Goal: Information Seeking & Learning: Find specific page/section

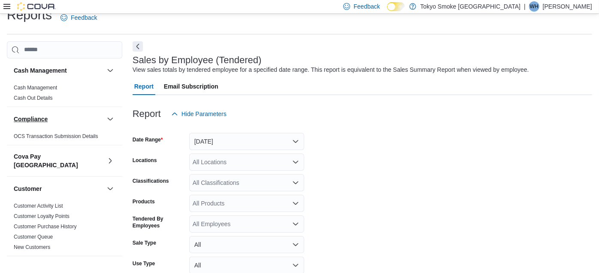
scroll to position [19, 0]
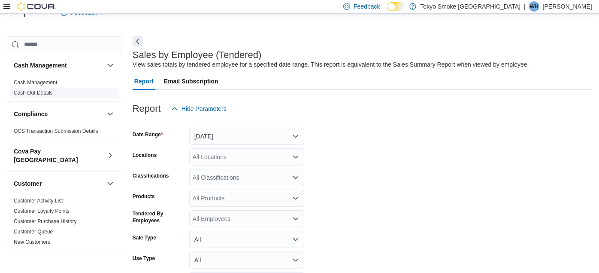
click at [34, 92] on link "Cash Out Details" at bounding box center [33, 93] width 39 height 6
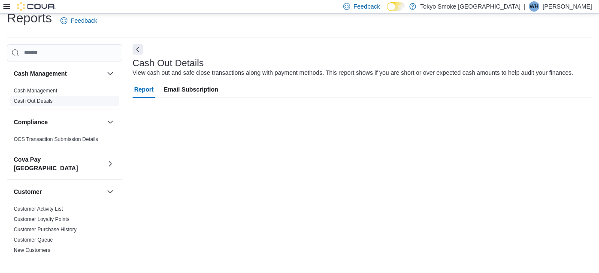
scroll to position [11, 0]
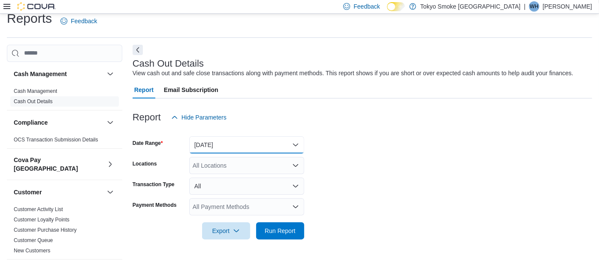
click at [212, 142] on button "Today" at bounding box center [246, 144] width 115 height 17
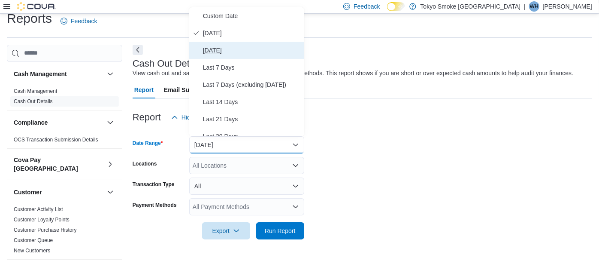
click at [218, 52] on span "Yesterday" at bounding box center [252, 50] width 98 height 10
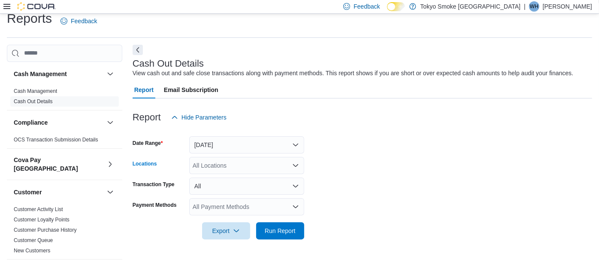
click at [209, 164] on div "All Locations" at bounding box center [246, 165] width 115 height 17
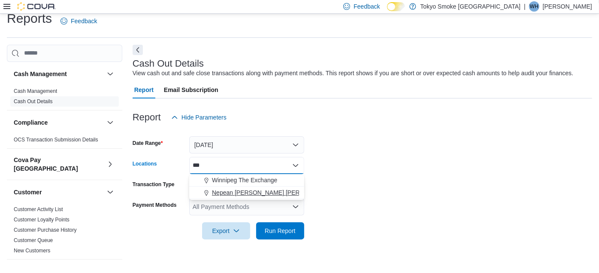
type input "***"
click at [229, 189] on span "Nepean Chapman Mills" at bounding box center [273, 192] width 123 height 9
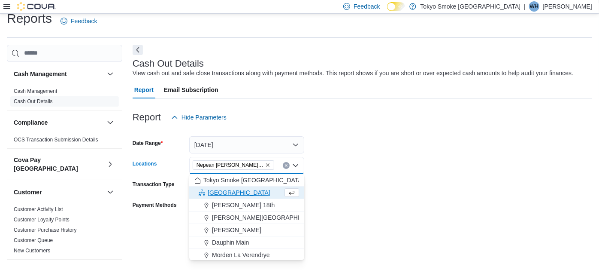
click at [336, 227] on form "Date Range Yesterday Locations Nepean Chapman Mills Combo box. Selected. Nepean…" at bounding box center [363, 182] width 460 height 113
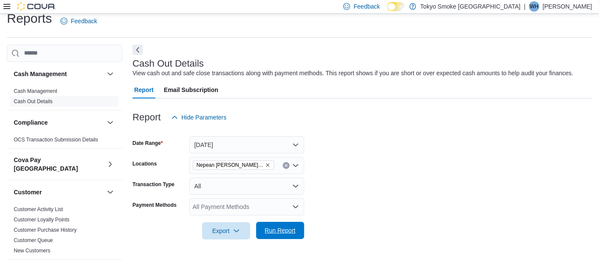
click at [270, 236] on span "Run Report" at bounding box center [280, 229] width 38 height 17
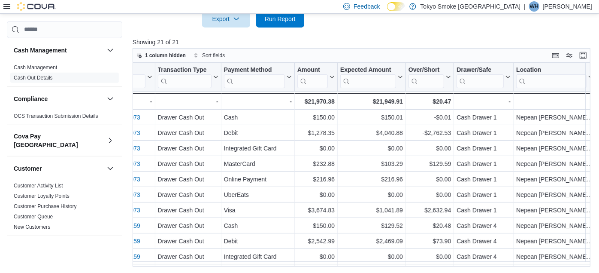
scroll to position [201, 0]
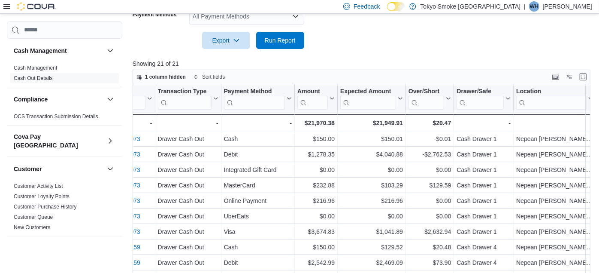
drag, startPoint x: -2, startPoint y: 1, endPoint x: 128, endPoint y: 27, distance: 133.1
click at [128, 27] on div "Cash Management Cash Management Cash Out Details Compliance OCS Transaction Sub…" at bounding box center [299, 71] width 585 height 433
click at [9, 9] on icon at bounding box center [6, 6] width 7 height 5
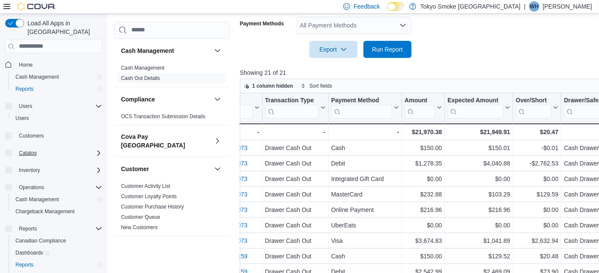
scroll to position [209, 0]
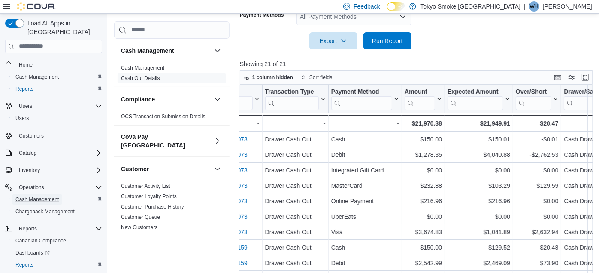
click at [35, 196] on span "Cash Management" at bounding box center [36, 199] width 43 height 7
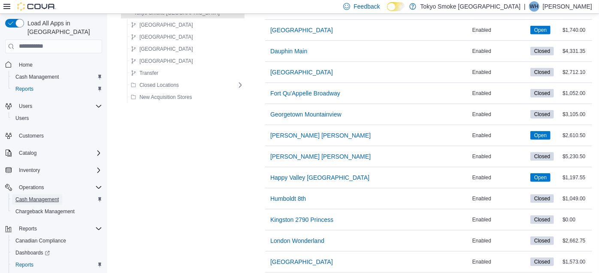
scroll to position [477, 0]
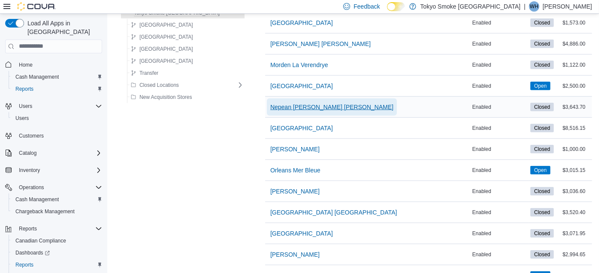
click at [273, 103] on span "Nepean Chapman Mills" at bounding box center [331, 107] width 123 height 9
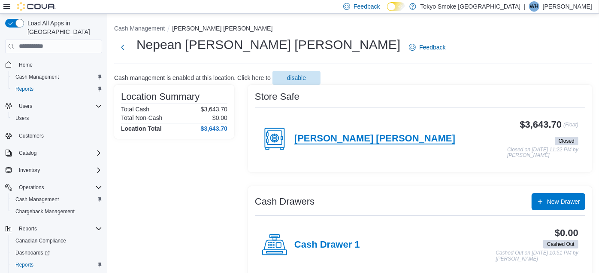
click at [325, 141] on h4 "Chapman Mills" at bounding box center [374, 138] width 161 height 11
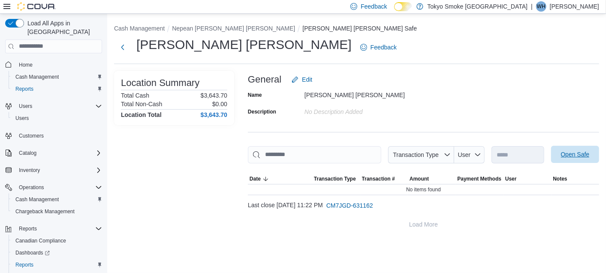
click at [577, 150] on span "Open Safe" at bounding box center [575, 154] width 29 height 9
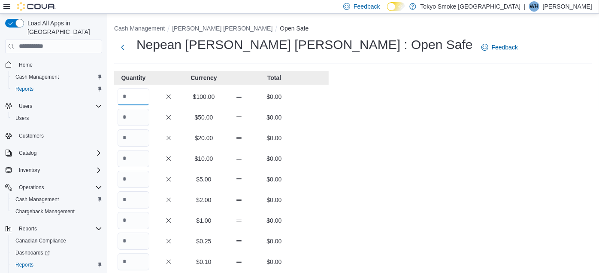
click at [129, 91] on input "Quantity" at bounding box center [134, 96] width 32 height 17
type input "*"
type input "**"
type input "*"
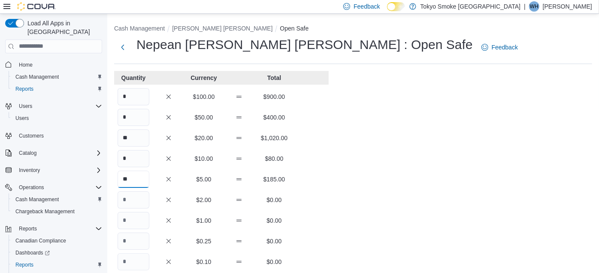
type input "**"
type input "***"
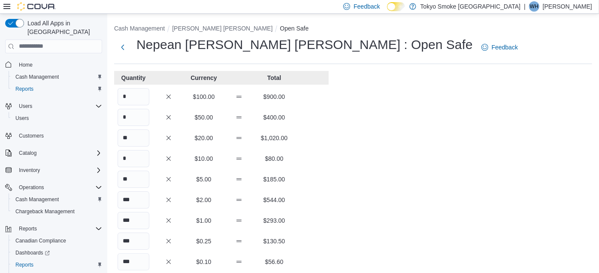
scroll to position [145, 0]
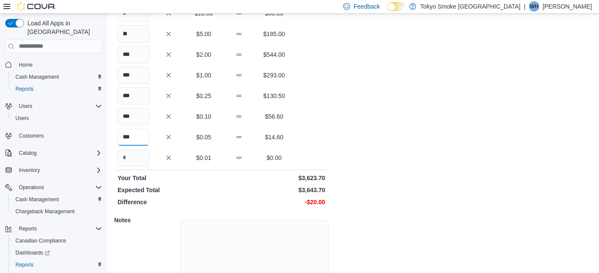
type input "***"
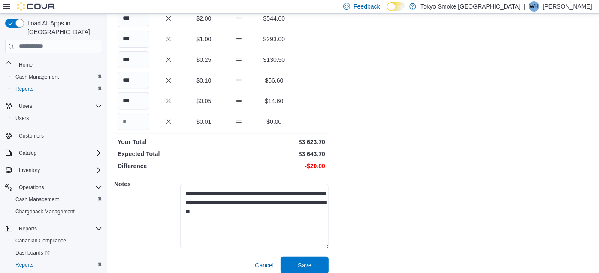
scroll to position [188, 0]
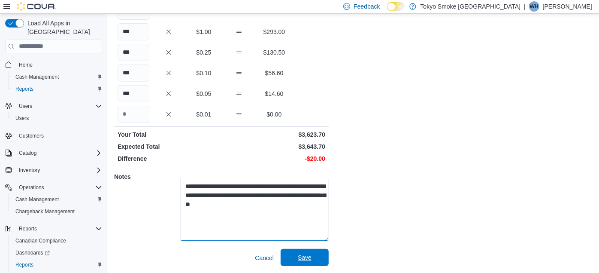
type textarea "**********"
click at [307, 252] on span "Save" at bounding box center [305, 256] width 38 height 17
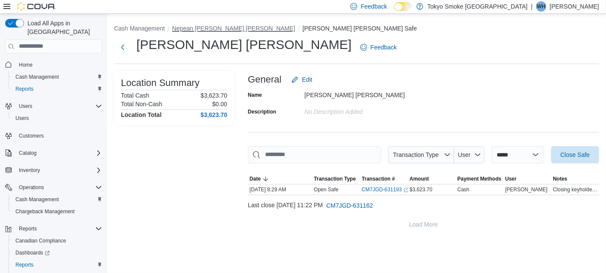
click at [203, 25] on button "Nepean Chapman Mills" at bounding box center [233, 28] width 123 height 7
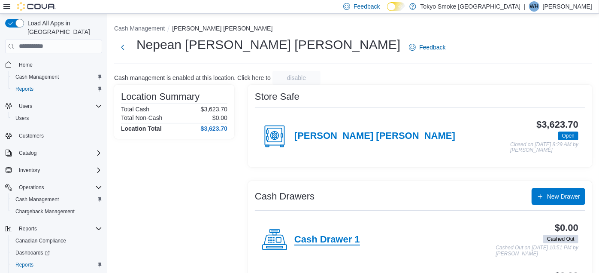
click at [318, 236] on h4 "Cash Drawer 1" at bounding box center [327, 239] width 66 height 11
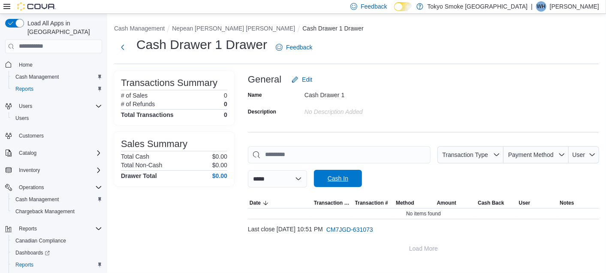
click at [348, 175] on span "Cash In" at bounding box center [338, 178] width 21 height 9
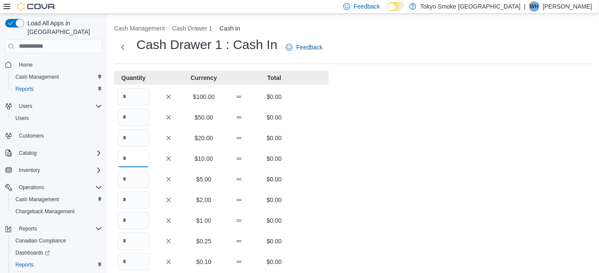
click at [134, 155] on input "Quantity" at bounding box center [134, 158] width 32 height 17
type input "*"
type input "**"
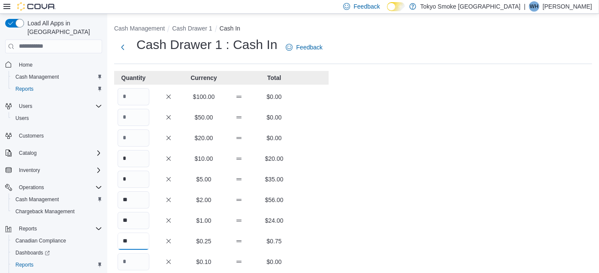
type input "**"
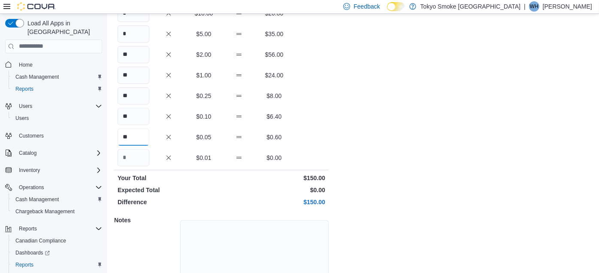
type input "**"
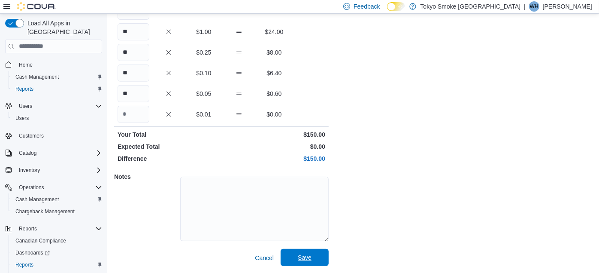
click at [304, 252] on span "Save" at bounding box center [305, 256] width 38 height 17
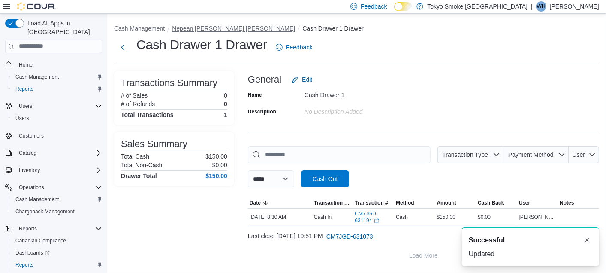
click at [212, 28] on button "Nepean Chapman Mills" at bounding box center [233, 28] width 123 height 7
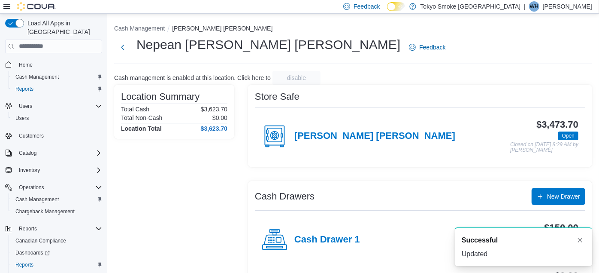
scroll to position [194, 0]
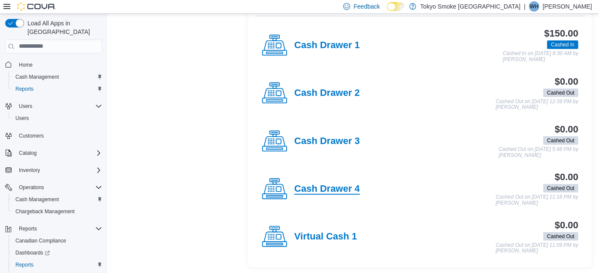
click at [326, 183] on h4 "Cash Drawer 4" at bounding box center [327, 188] width 66 height 11
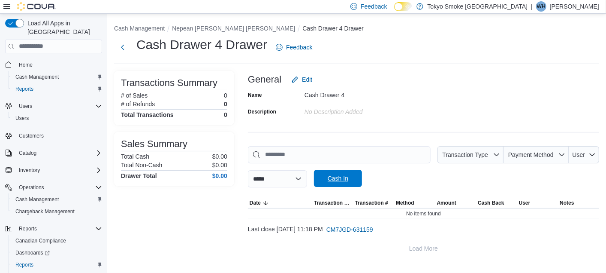
click at [342, 179] on span "Cash In" at bounding box center [338, 178] width 21 height 9
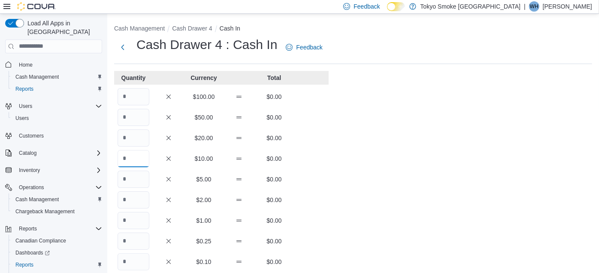
click at [127, 160] on input "Quantity" at bounding box center [134, 158] width 32 height 17
type input "*"
type input "**"
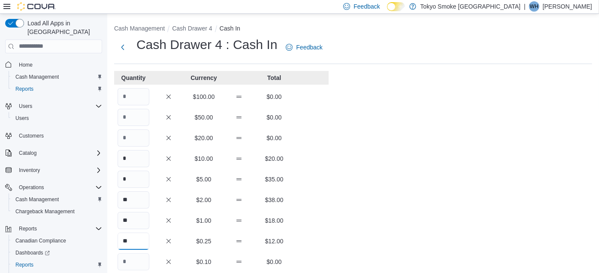
type input "**"
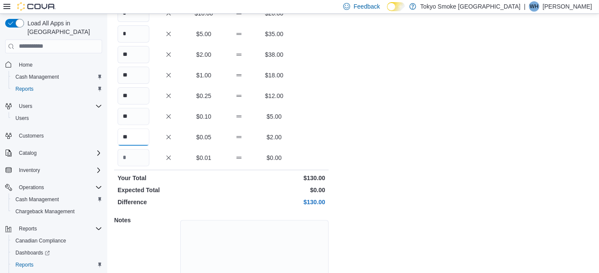
type input "**"
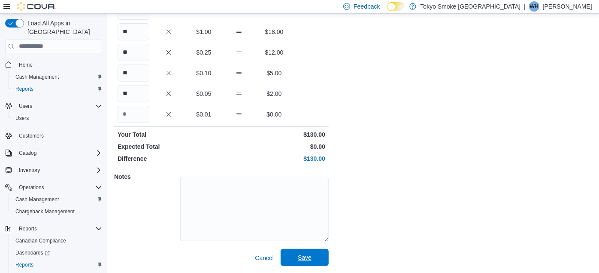
click at [305, 261] on span "Save" at bounding box center [305, 257] width 14 height 9
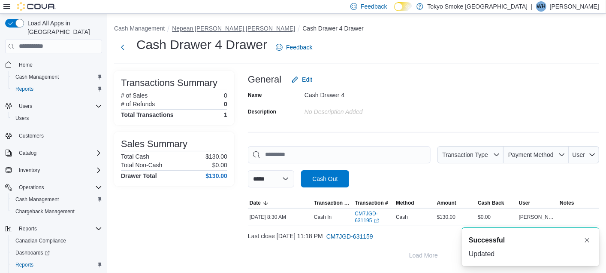
click at [206, 29] on button "Nepean Chapman Mills" at bounding box center [233, 28] width 123 height 7
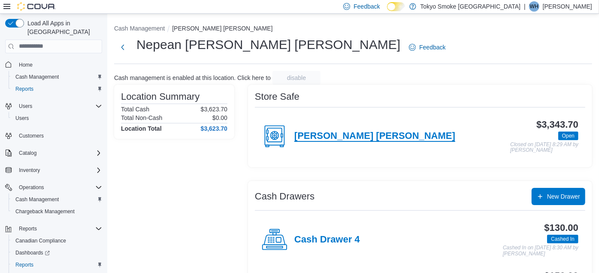
click at [338, 136] on h4 "Chapman Mills" at bounding box center [374, 135] width 161 height 11
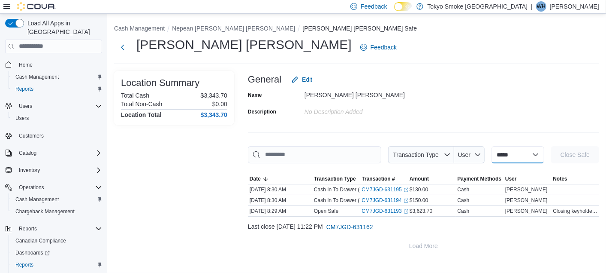
click at [523, 151] on select "**********" at bounding box center [518, 154] width 53 height 17
select select "**********"
click at [492, 146] on select "**********" at bounding box center [518, 154] width 53 height 17
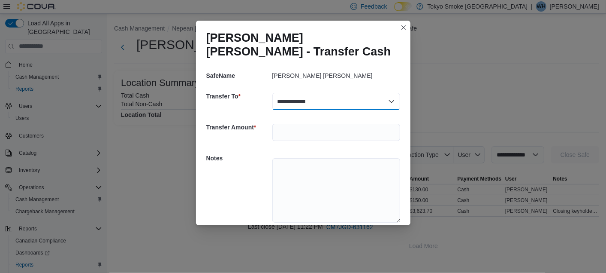
click at [342, 93] on select "**********" at bounding box center [337, 101] width 128 height 17
select select "**********"
click at [273, 93] on select "**********" at bounding box center [337, 101] width 128 height 17
click at [321, 124] on input "number" at bounding box center [337, 132] width 128 height 17
type input "*****"
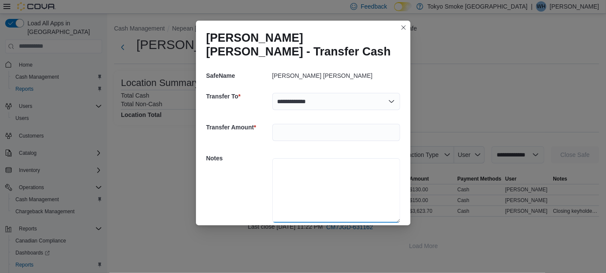
click at [346, 170] on textarea at bounding box center [337, 190] width 128 height 64
type textarea "**********"
click at [367, 230] on span "Save" at bounding box center [376, 238] width 38 height 17
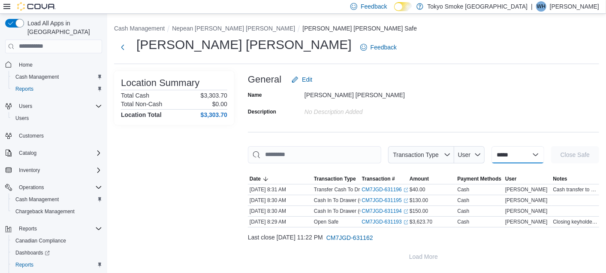
click at [517, 158] on select "**********" at bounding box center [518, 154] width 53 height 17
select select "**********"
click at [492, 146] on select "**********" at bounding box center [518, 154] width 53 height 17
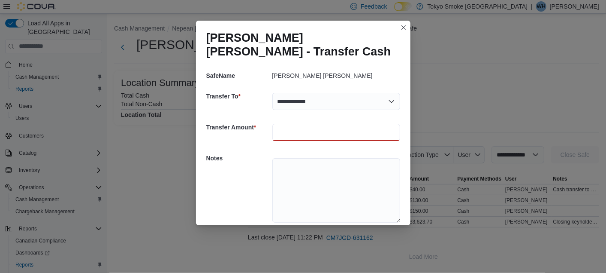
click at [309, 124] on input "number" at bounding box center [337, 132] width 128 height 17
type input "*****"
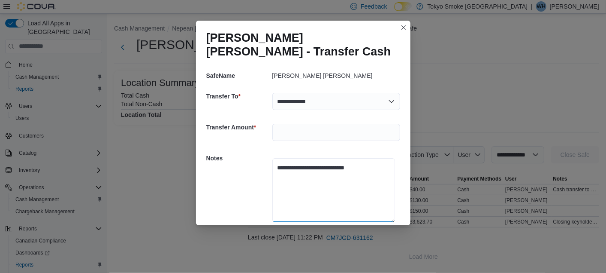
type textarea "**********"
click at [370, 234] on span "Save" at bounding box center [377, 238] width 14 height 9
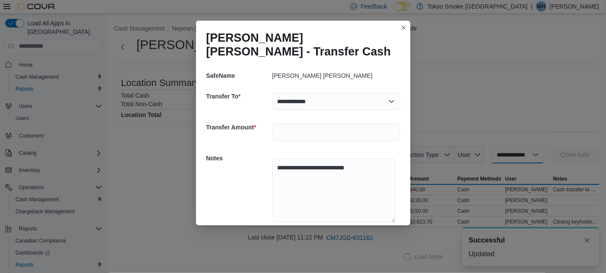
select select
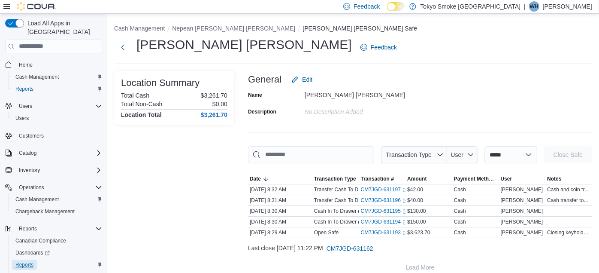
click at [24, 261] on span "Reports" at bounding box center [24, 264] width 18 height 7
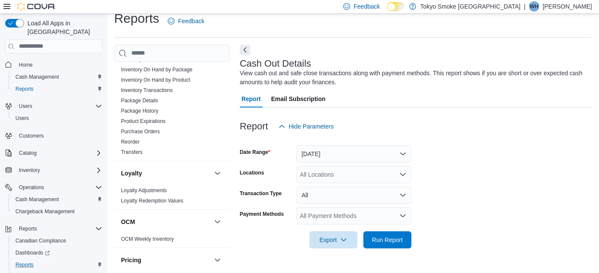
scroll to position [536, 0]
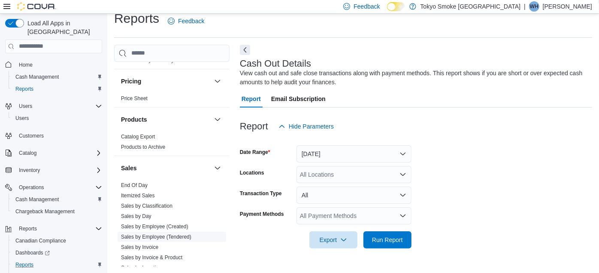
click at [168, 233] on link "Sales by Employee (Tendered)" at bounding box center [156, 236] width 70 height 6
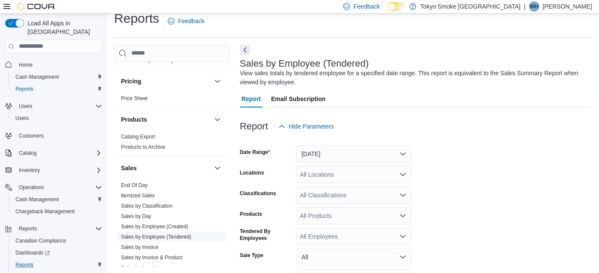
scroll to position [28, 0]
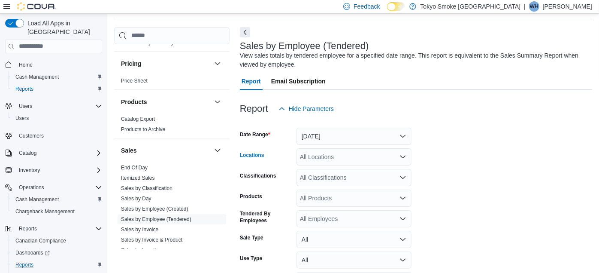
click at [334, 153] on div "All Locations" at bounding box center [354, 156] width 115 height 17
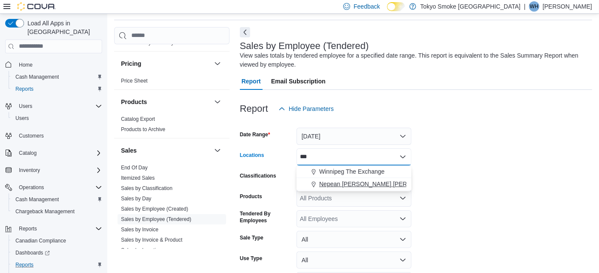
type input "***"
click at [335, 182] on span "Nepean Chapman Mills" at bounding box center [380, 183] width 123 height 9
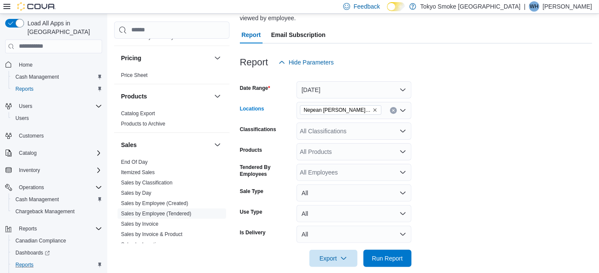
scroll to position [85, 0]
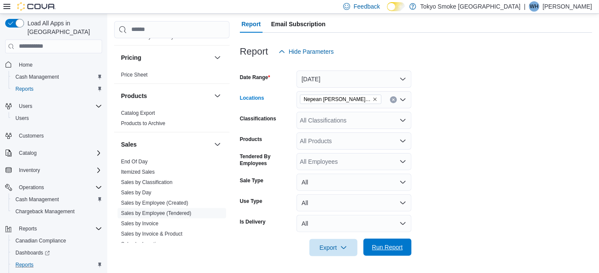
click at [371, 243] on span "Run Report" at bounding box center [388, 246] width 38 height 17
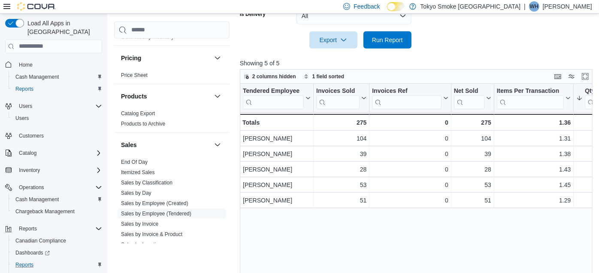
scroll to position [297, 0]
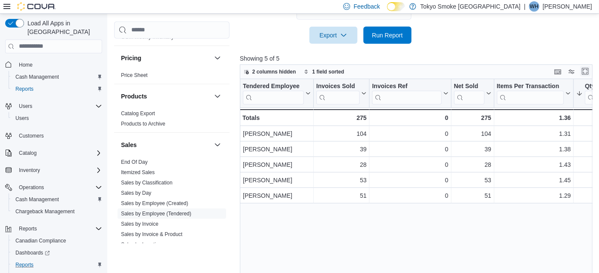
click at [589, 75] on button "Enter fullscreen" at bounding box center [585, 71] width 10 height 10
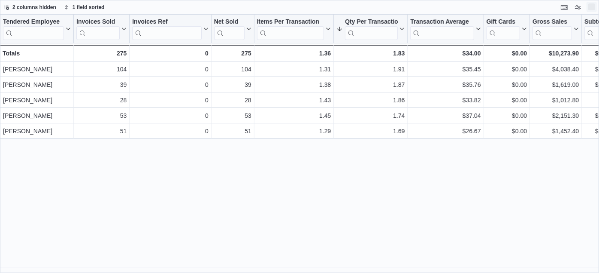
scroll to position [0, 0]
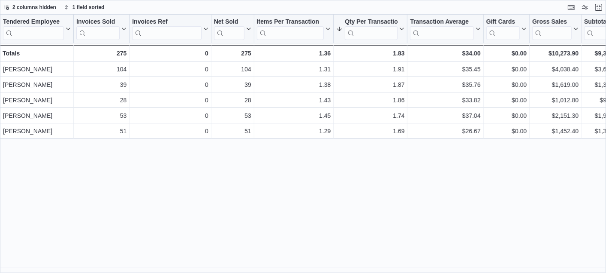
click at [511, 209] on div "Tendered Employee Click to view column header actions Invoices Sold Click to vi…" at bounding box center [303, 144] width 606 height 258
click at [597, 8] on button "Exit fullscreen" at bounding box center [599, 7] width 10 height 10
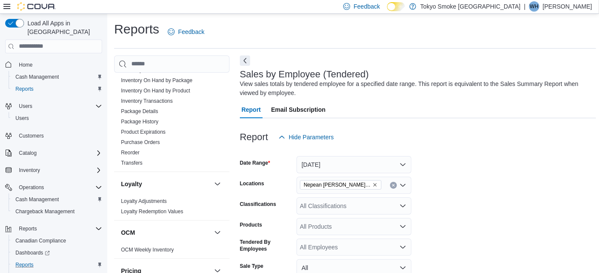
scroll to position [179, 0]
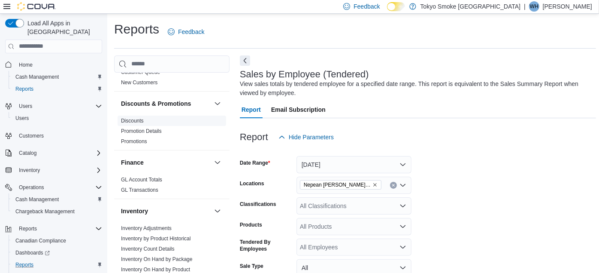
click at [122, 118] on link "Discounts" at bounding box center [132, 121] width 23 height 6
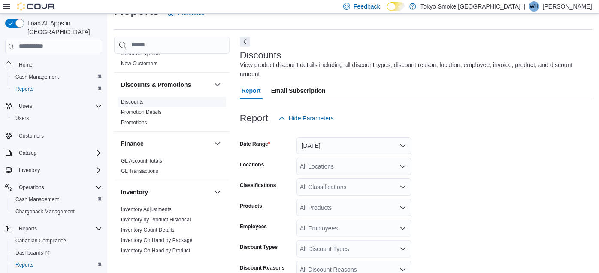
scroll to position [19, 0]
click at [302, 157] on div "All Locations" at bounding box center [354, 165] width 115 height 17
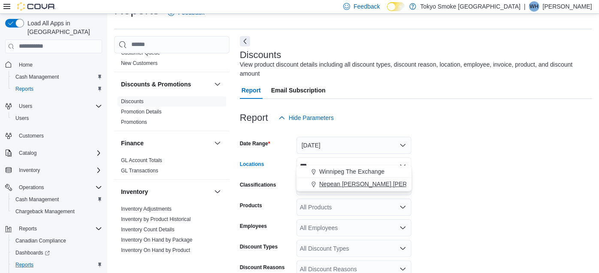
type input "***"
click at [331, 178] on button "Nepean Chapman Mills" at bounding box center [354, 184] width 115 height 12
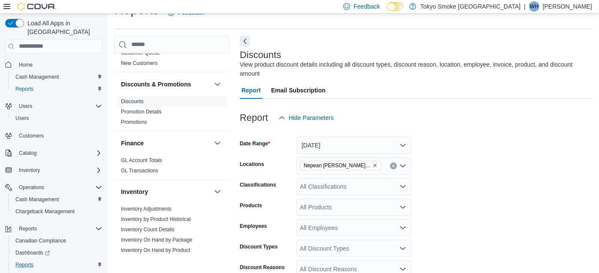
click at [466, 200] on form "Date Range Yesterday Locations Nepean Chapman Mills Classifications All Classif…" at bounding box center [416, 244] width 352 height 237
click at [342, 260] on div "All Discount Reasons" at bounding box center [354, 268] width 115 height 17
type input "****"
click at [362, 227] on span "High Roller - In-Store Sign Up" at bounding box center [354, 231] width 105 height 9
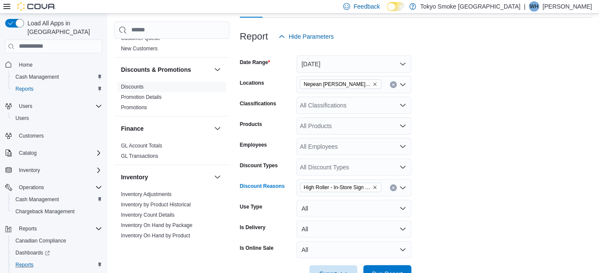
scroll to position [118, 0]
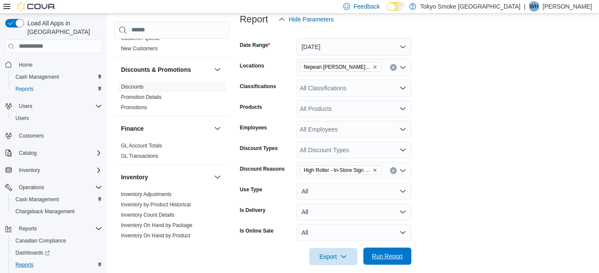
click at [399, 251] on span "Run Report" at bounding box center [387, 255] width 31 height 9
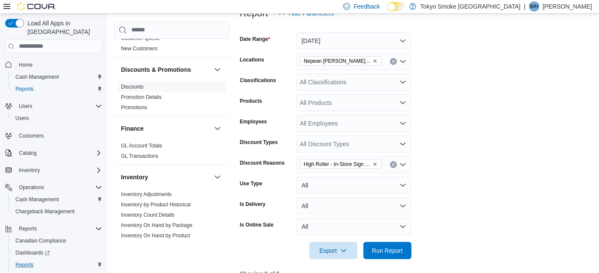
scroll to position [345, 0]
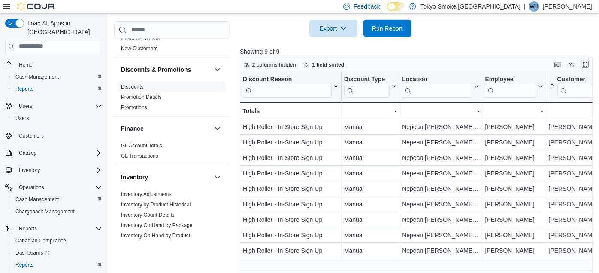
click at [586, 59] on button "Enter fullscreen" at bounding box center [585, 64] width 10 height 10
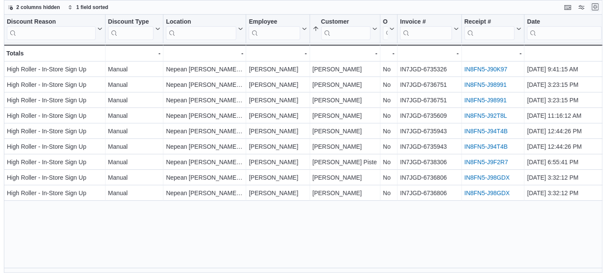
scroll to position [0, 0]
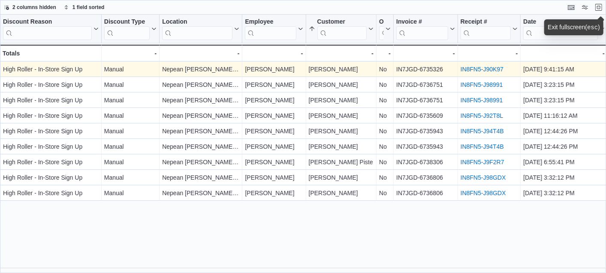
click at [467, 66] on link "IN8FN5-J90K97" at bounding box center [482, 69] width 43 height 7
click at [479, 70] on link "IN8FN5-J90K97" at bounding box center [482, 69] width 43 height 7
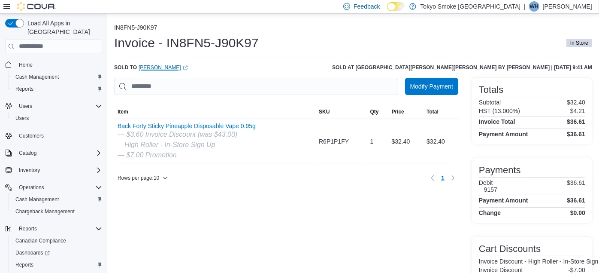
click at [149, 65] on link "Daniel Hogan (opens in a new tab or window)" at bounding box center [163, 67] width 49 height 7
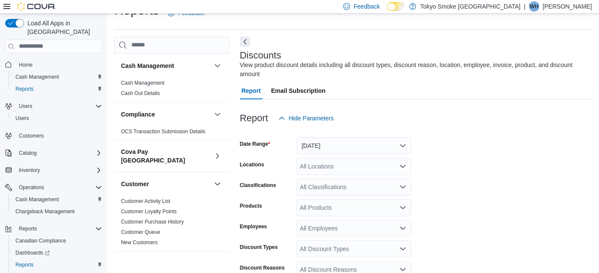
scroll to position [19, 0]
click at [336, 157] on div "All Locations" at bounding box center [354, 165] width 115 height 17
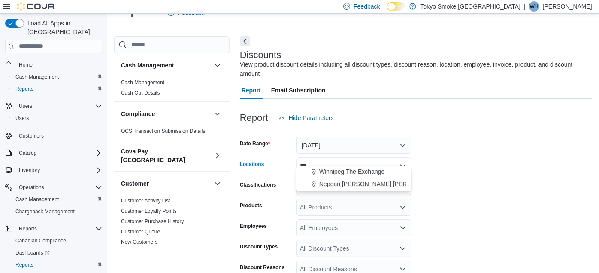
type input "***"
click at [349, 184] on span "Nepean Chapman Mills" at bounding box center [380, 183] width 123 height 9
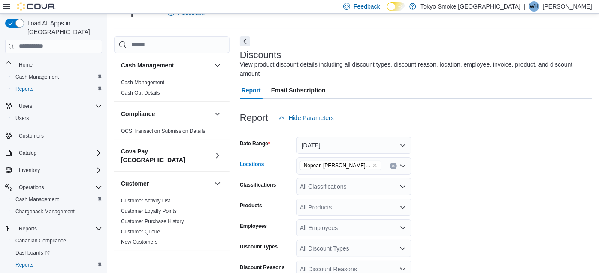
scroll to position [118, 0]
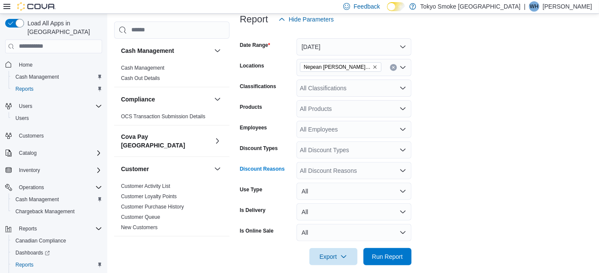
click at [355, 165] on div "All Discount Reasons" at bounding box center [354, 170] width 115 height 17
type input "*****"
click at [355, 179] on span "High Roller - In-Store Sign Up" at bounding box center [354, 175] width 105 height 9
click at [462, 170] on form "Date Range Yesterday Locations Nepean Chapman Mills Classifications All Classif…" at bounding box center [416, 146] width 352 height 237
click at [371, 250] on span "Run Report" at bounding box center [388, 255] width 38 height 17
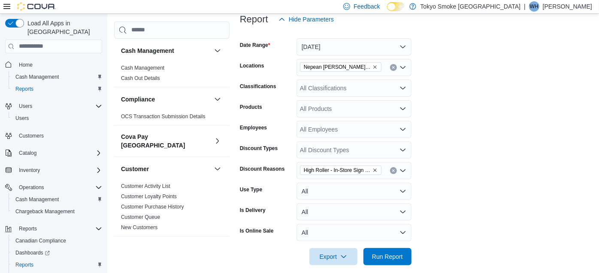
scroll to position [345, 0]
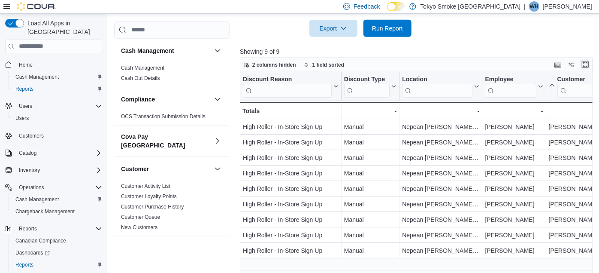
click at [591, 59] on button "Enter fullscreen" at bounding box center [585, 64] width 10 height 10
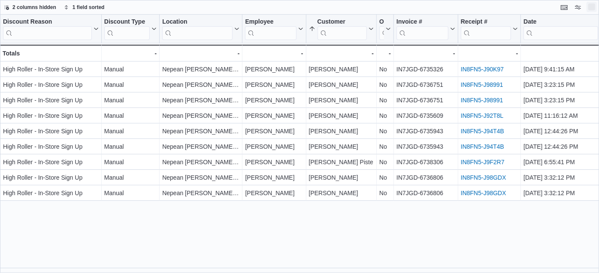
scroll to position [0, 0]
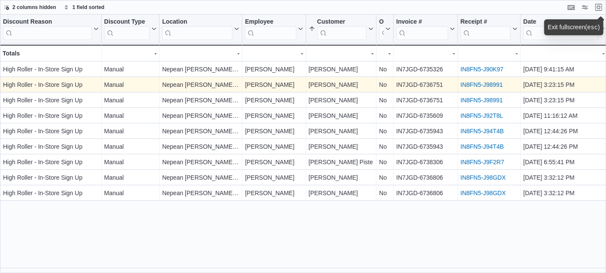
click at [470, 81] on link "IN8FN5-J98991" at bounding box center [482, 84] width 42 height 7
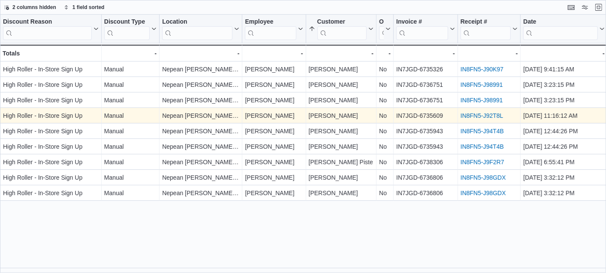
click at [477, 116] on link "IN8FN5-J92T8L" at bounding box center [482, 115] width 43 height 7
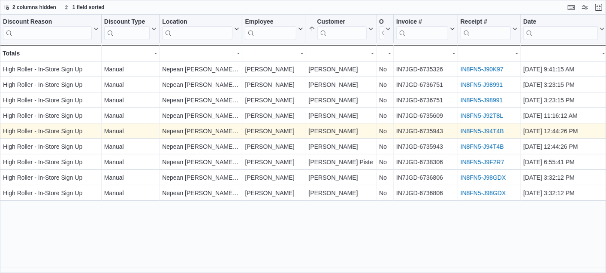
click at [486, 130] on link "IN8FN5-J94T4B" at bounding box center [482, 130] width 43 height 7
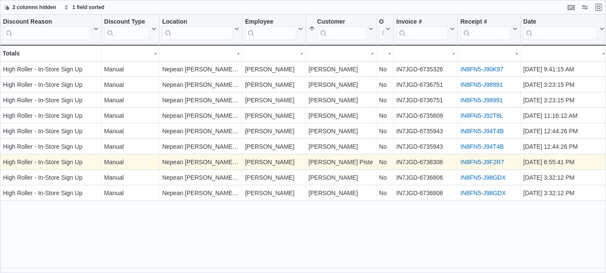
click at [488, 163] on link "IN8FN5-J9F2R7" at bounding box center [483, 161] width 44 height 7
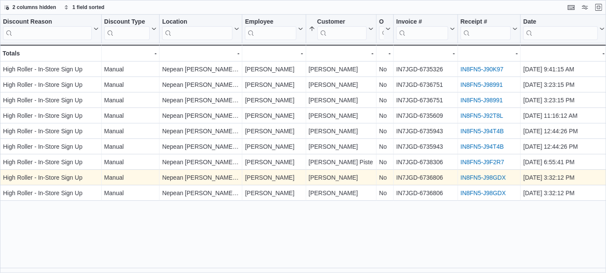
click at [490, 177] on link "IN8FN5-J98GDX" at bounding box center [483, 177] width 45 height 7
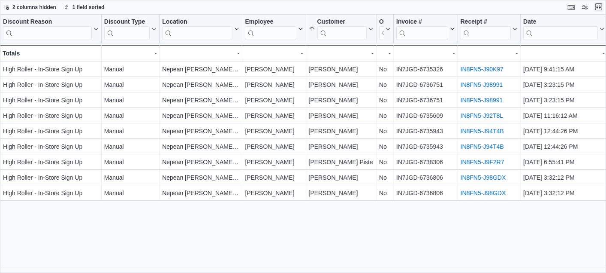
click at [601, 6] on button "Exit fullscreen" at bounding box center [599, 7] width 10 height 10
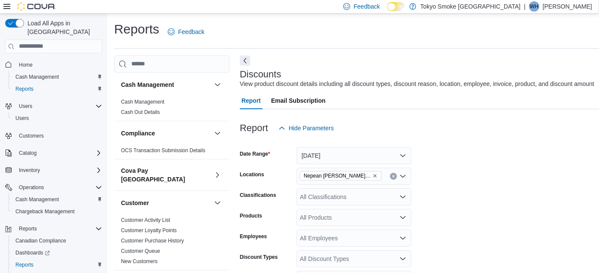
scroll to position [238, 0]
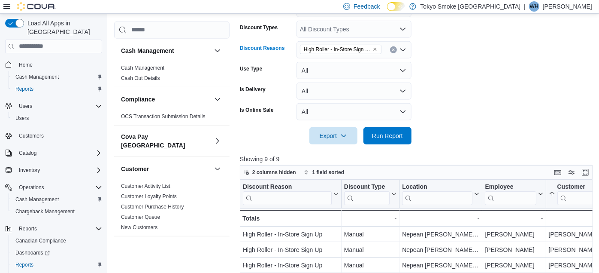
click at [375, 47] on icon "Remove High Roller - In-Store Sign Up from selection in this group" at bounding box center [375, 49] width 5 height 5
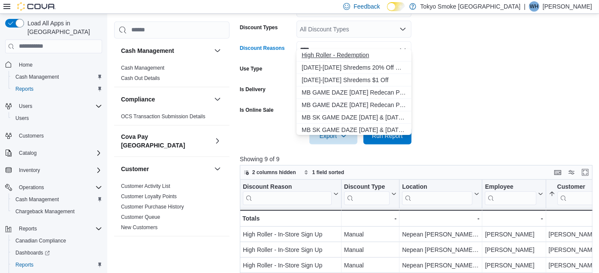
type input "****"
click at [353, 53] on span "High Roller - Redemption" at bounding box center [354, 55] width 105 height 9
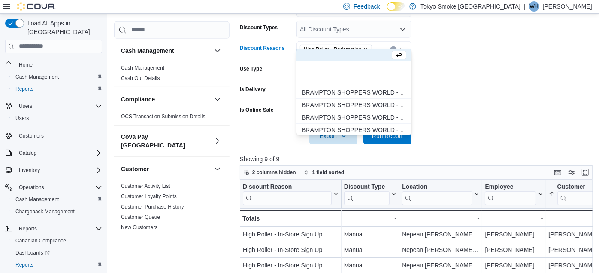
click at [505, 48] on form "Date Range Yesterday Locations Nepean Chapman Mills Classifications All Classif…" at bounding box center [418, 25] width 356 height 237
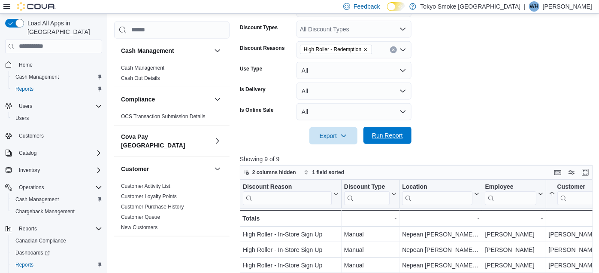
click at [394, 131] on span "Run Report" at bounding box center [387, 135] width 31 height 9
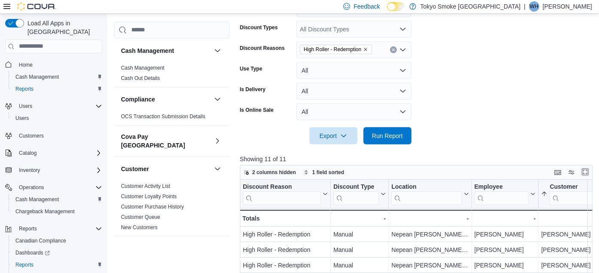
click at [586, 167] on button "Enter fullscreen" at bounding box center [585, 172] width 10 height 10
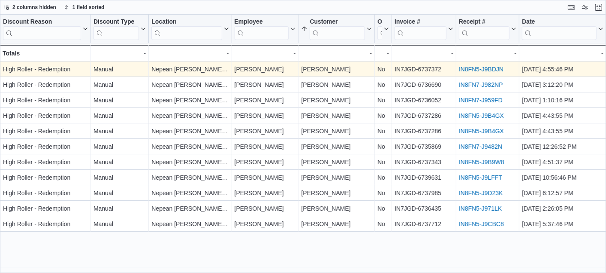
click at [488, 69] on link "IN8FN5-J9BDJN" at bounding box center [481, 69] width 45 height 7
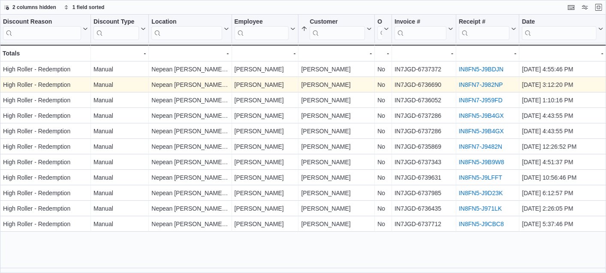
click at [468, 83] on link "IN8FN7-J982NP" at bounding box center [481, 84] width 44 height 7
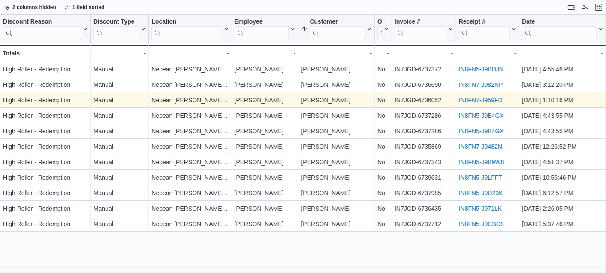
click at [472, 97] on link "IN8FN7-J959FD" at bounding box center [481, 100] width 44 height 7
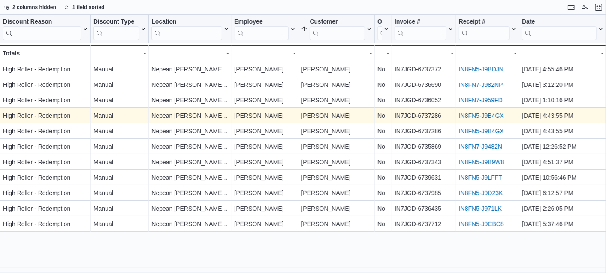
click at [492, 113] on link "IN8FN5-J9B4GX" at bounding box center [481, 115] width 45 height 7
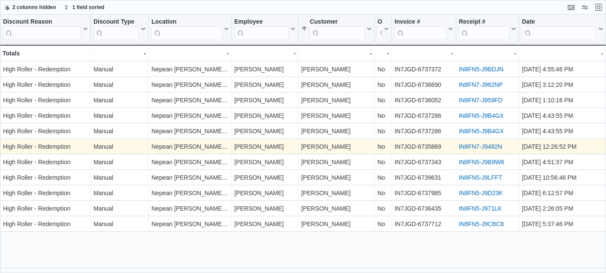
click at [476, 144] on link "IN8FN7-J9482N" at bounding box center [480, 146] width 43 height 7
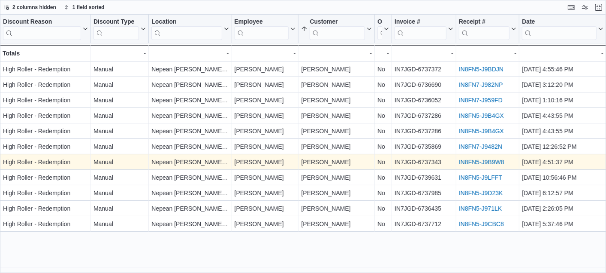
click at [473, 160] on link "IN8FN5-J9B9W8" at bounding box center [481, 161] width 45 height 7
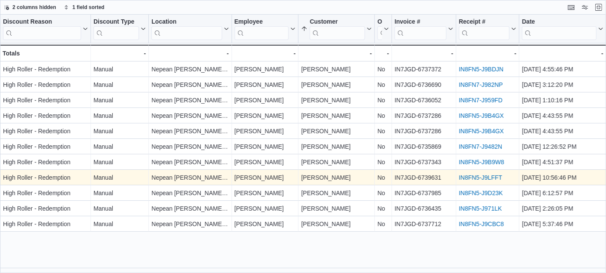
click at [488, 175] on link "IN8FN5-J9LFFT" at bounding box center [480, 177] width 43 height 7
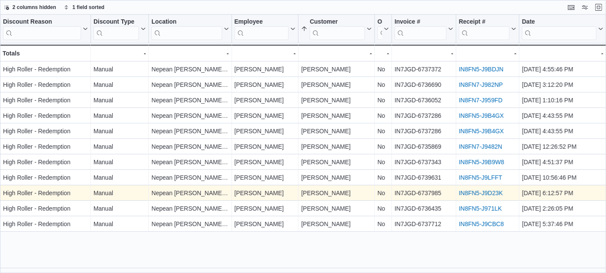
click at [467, 193] on link "IN8FN5-J9D23K" at bounding box center [481, 192] width 44 height 7
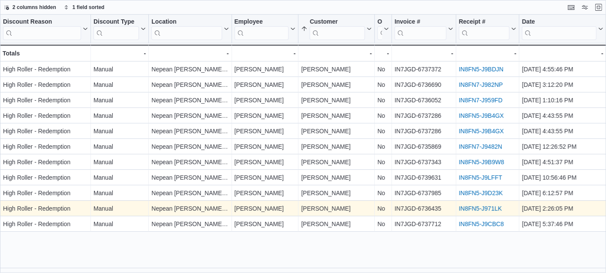
click at [464, 209] on link "IN8FN5-J971LK" at bounding box center [480, 208] width 43 height 7
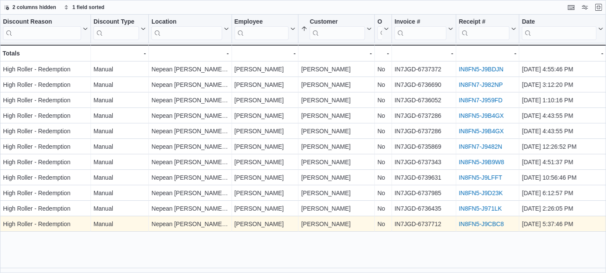
click at [482, 223] on link "IN8FN5-J9CBC8" at bounding box center [481, 223] width 45 height 7
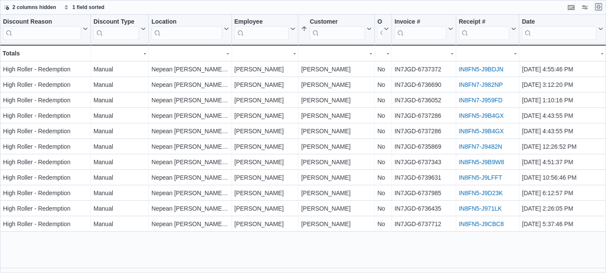
click at [597, 8] on button "Exit fullscreen" at bounding box center [599, 7] width 10 height 10
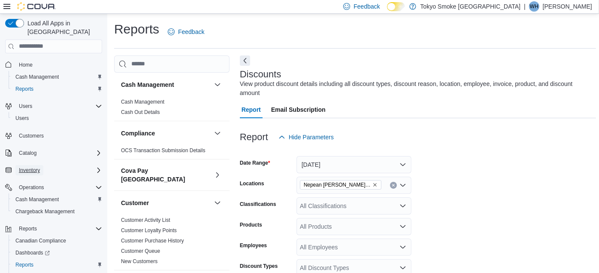
click at [27, 167] on span "Inventory" at bounding box center [29, 170] width 21 height 7
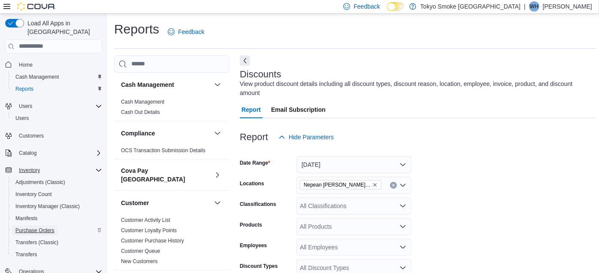
click at [28, 227] on span "Purchase Orders" at bounding box center [34, 230] width 39 height 7
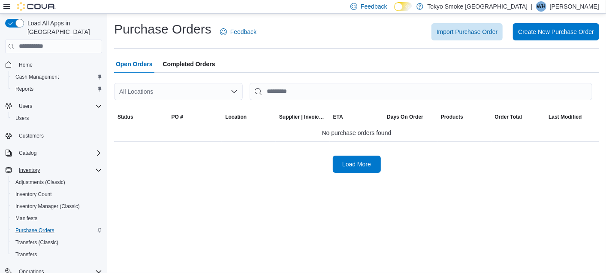
click at [153, 92] on div "All Locations" at bounding box center [178, 91] width 129 height 17
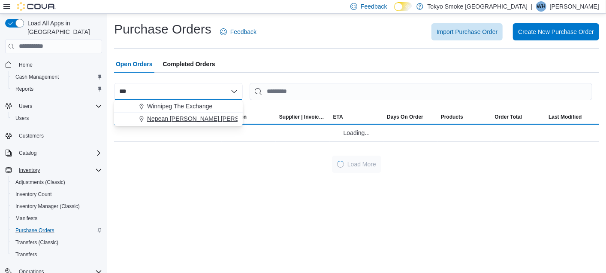
type input "***"
click at [155, 118] on span "Nepean Chapman Mills" at bounding box center [208, 118] width 123 height 9
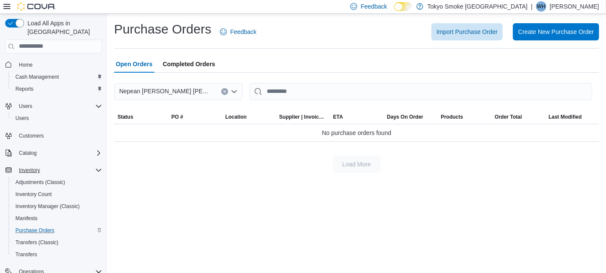
click at [189, 205] on div "Purchase Orders Feedback Import Purchase Order Create New Purchase Order Open O…" at bounding box center [356, 143] width 499 height 259
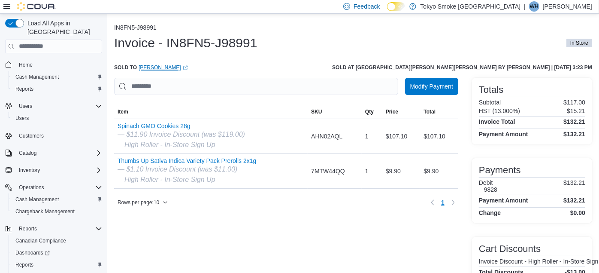
click at [152, 66] on link "[PERSON_NAME] (opens in a new tab or window)" at bounding box center [163, 67] width 49 height 7
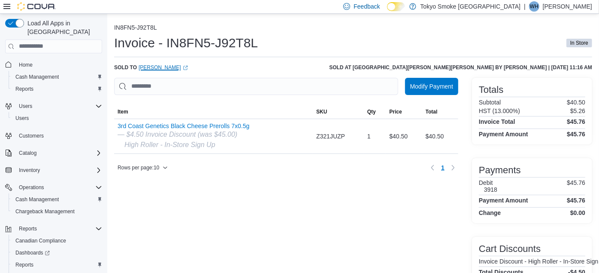
click at [149, 65] on link "[PERSON_NAME] (opens in a new tab or window)" at bounding box center [163, 67] width 49 height 7
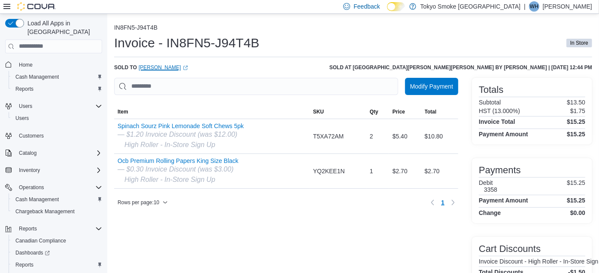
click at [142, 68] on link "[PERSON_NAME] (opens in a new tab or window)" at bounding box center [163, 67] width 49 height 7
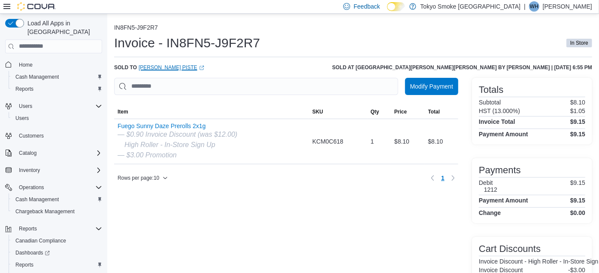
click at [149, 64] on link "[PERSON_NAME] Piste (opens in a new tab or window)" at bounding box center [172, 67] width 66 height 7
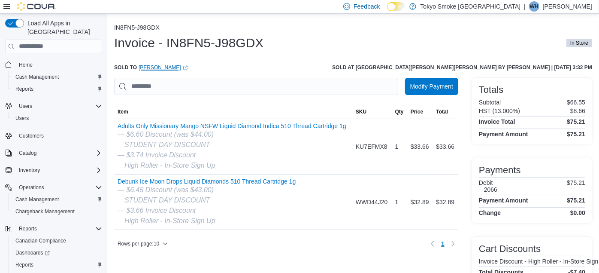
click at [158, 68] on link "Xander Kaminski (opens in a new tab or window)" at bounding box center [163, 67] width 49 height 7
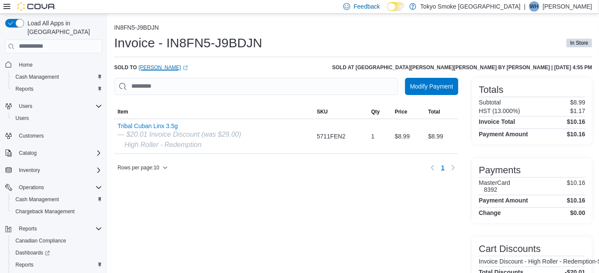
click at [153, 69] on link "[PERSON_NAME] (opens in a new tab or window)" at bounding box center [163, 67] width 49 height 7
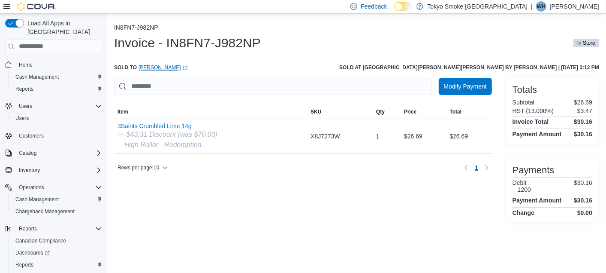
click at [155, 70] on link "Brad Fulton (opens in a new tab or window)" at bounding box center [163, 67] width 49 height 7
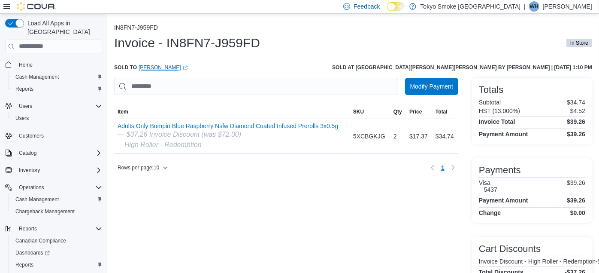
click at [158, 70] on link "Daniel Laforge (opens in a new tab or window)" at bounding box center [163, 67] width 49 height 7
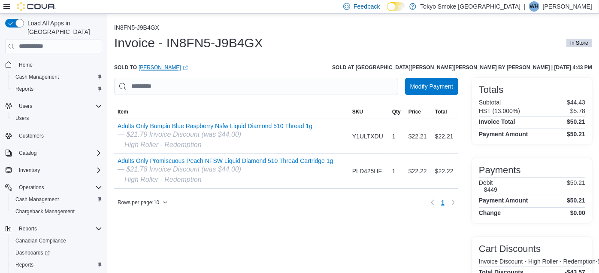
click at [162, 68] on link "Derek Menchetti (opens in a new tab or window)" at bounding box center [163, 67] width 49 height 7
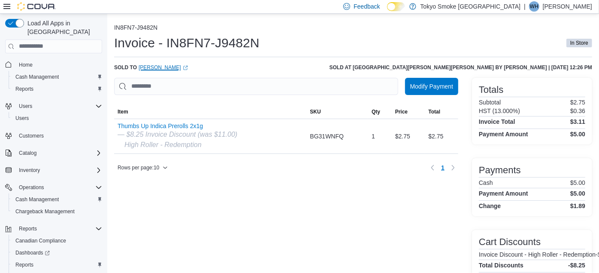
click at [160, 67] on link "[PERSON_NAME] (opens in a new tab or window)" at bounding box center [163, 67] width 49 height 7
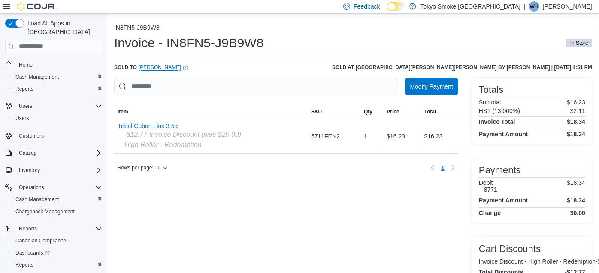
click at [165, 69] on link "[PERSON_NAME] (opens in a new tab or window)" at bounding box center [163, 67] width 49 height 7
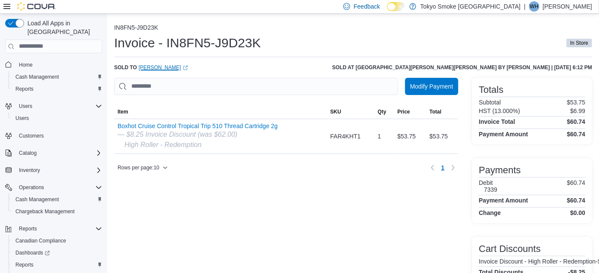
click at [155, 67] on link "Matt Hogue (opens in a new tab or window)" at bounding box center [163, 67] width 49 height 7
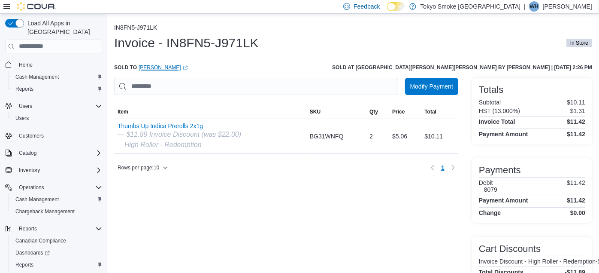
click at [151, 68] on link "[PERSON_NAME] (opens in a new tab or window)" at bounding box center [163, 67] width 49 height 7
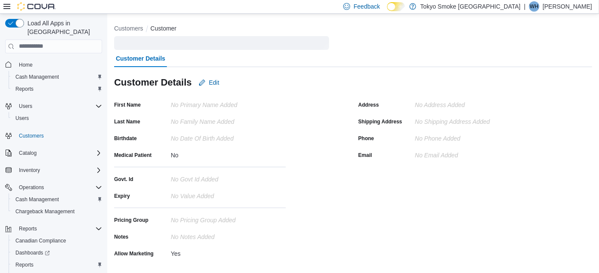
click at [326, 74] on div "Customer Details Edit" at bounding box center [353, 82] width 478 height 17
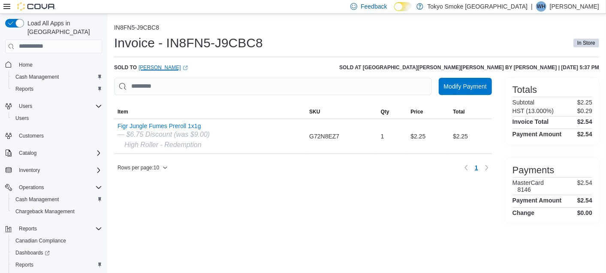
click at [161, 66] on link "Varun Pagadala (opens in a new tab or window)" at bounding box center [163, 67] width 49 height 7
